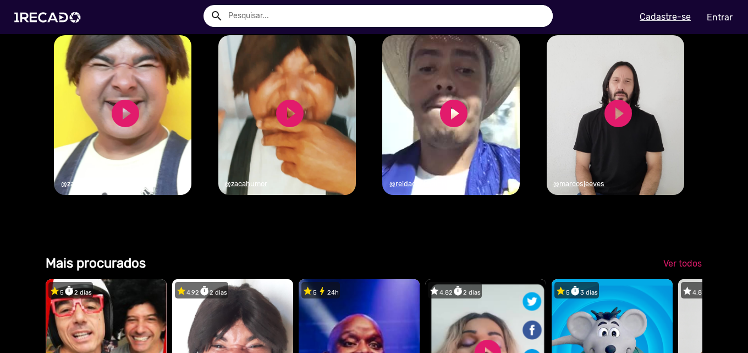
scroll to position [0, 1479]
click at [133, 130] on link "play_circle_filled" at bounding box center [125, 113] width 33 height 33
click at [291, 130] on link "play_circle_filled" at bounding box center [289, 113] width 33 height 33
click at [447, 130] on link "play_circle_filled" at bounding box center [453, 113] width 33 height 33
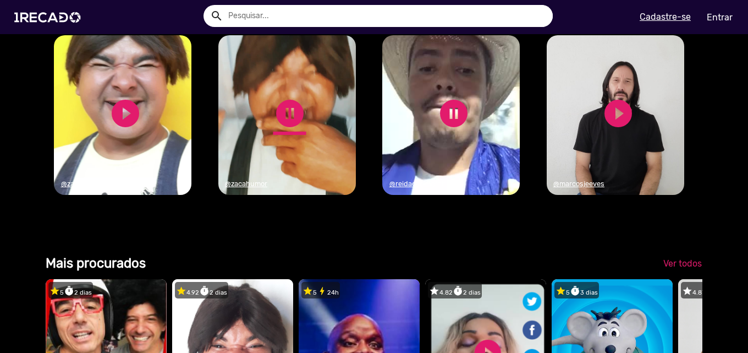
click at [283, 130] on link "pause_circle" at bounding box center [289, 113] width 33 height 33
click at [610, 130] on link "play_circle_filled" at bounding box center [618, 113] width 33 height 33
click at [447, 130] on link "pause_circle" at bounding box center [453, 113] width 33 height 33
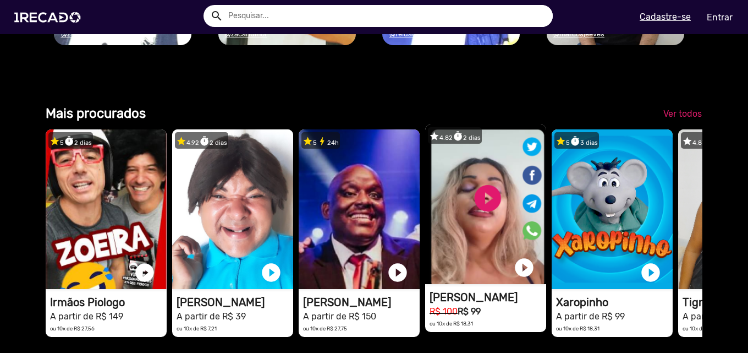
scroll to position [1320, 0]
